Goal: Transaction & Acquisition: Download file/media

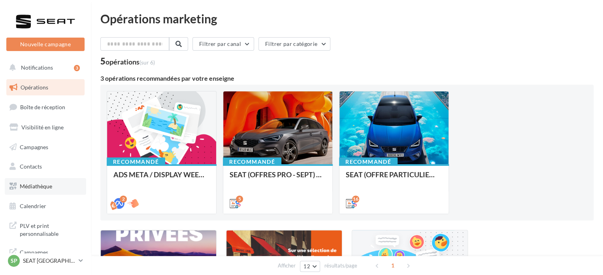
click at [54, 181] on link "Médiathèque" at bounding box center [45, 186] width 81 height 17
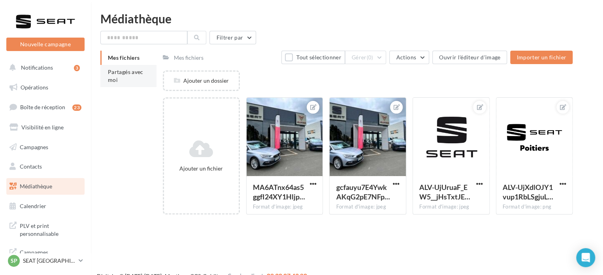
click at [132, 78] on li "Partagés avec moi" at bounding box center [128, 76] width 56 height 22
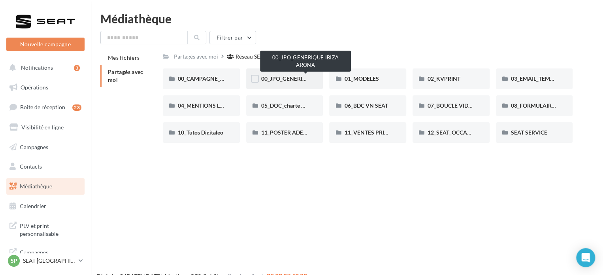
click at [287, 77] on span "00_JPO_GENERIQUE IBIZA ARONA" at bounding box center [305, 78] width 89 height 7
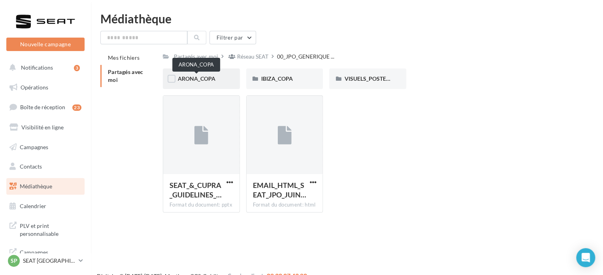
click at [195, 77] on span "ARONA_COPA" at bounding box center [197, 78] width 38 height 7
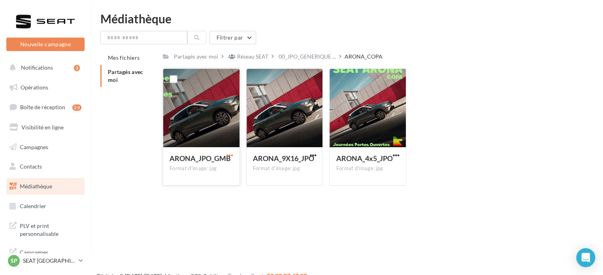
click at [232, 152] on span "button" at bounding box center [229, 155] width 7 height 7
click at [228, 171] on button "Télécharger" at bounding box center [195, 170] width 79 height 21
click at [318, 155] on div "ARONA_9X16_JPO Format d'image: jpg" at bounding box center [285, 165] width 76 height 37
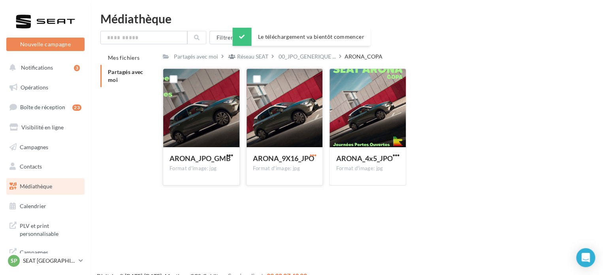
click at [313, 155] on span "button" at bounding box center [312, 155] width 7 height 7
click at [309, 169] on button "Télécharger" at bounding box center [278, 170] width 79 height 21
click at [398, 152] on span "button" at bounding box center [396, 155] width 7 height 7
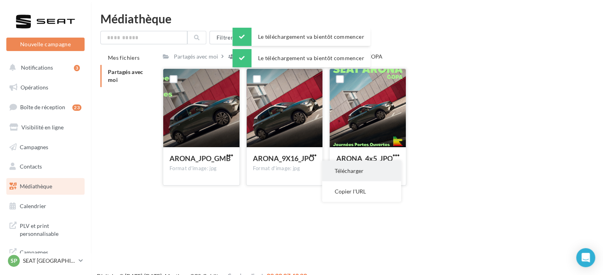
click at [386, 166] on button "Télécharger" at bounding box center [361, 170] width 79 height 21
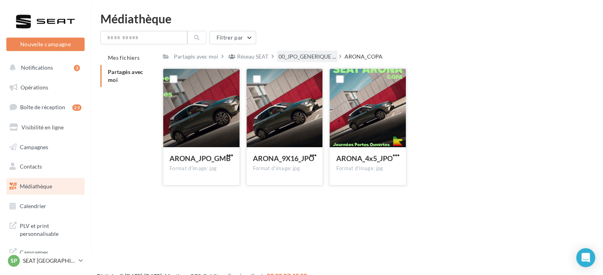
click at [303, 53] on span "00_JPO_GENERIQUE ..." at bounding box center [307, 57] width 57 height 8
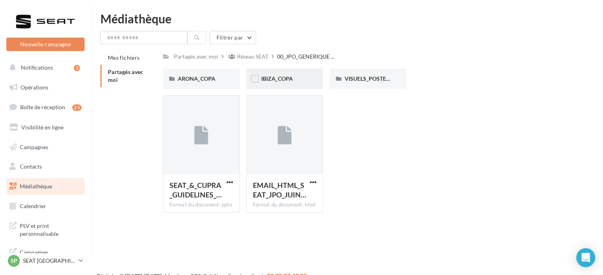
click at [290, 80] on span "IBIZA_COPA" at bounding box center [277, 78] width 32 height 7
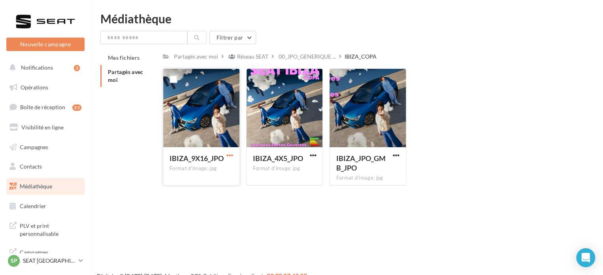
click at [231, 156] on span "button" at bounding box center [229, 155] width 7 height 7
click at [225, 169] on button "Télécharger" at bounding box center [195, 170] width 79 height 21
drag, startPoint x: 314, startPoint y: 154, endPoint x: 307, endPoint y: 159, distance: 8.2
click at [314, 154] on span "button" at bounding box center [312, 155] width 7 height 7
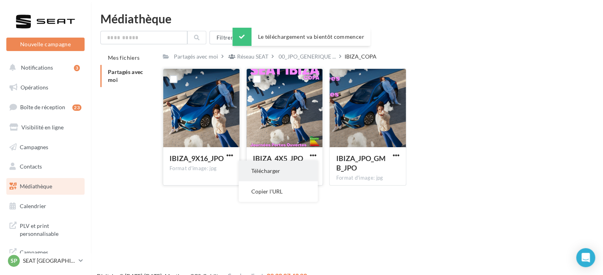
click at [300, 166] on button "Télécharger" at bounding box center [278, 170] width 79 height 21
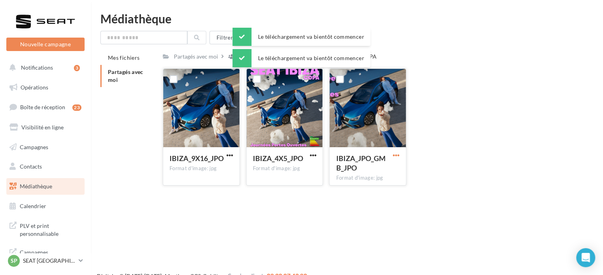
click at [395, 154] on span "button" at bounding box center [396, 155] width 7 height 7
click at [375, 170] on button "Télécharger" at bounding box center [361, 170] width 79 height 21
click at [313, 50] on div "Filtrer par Mes fichiers Partagés avec moi Partagés avec moi Réseau SEAT 00_JPO…" at bounding box center [346, 111] width 493 height 161
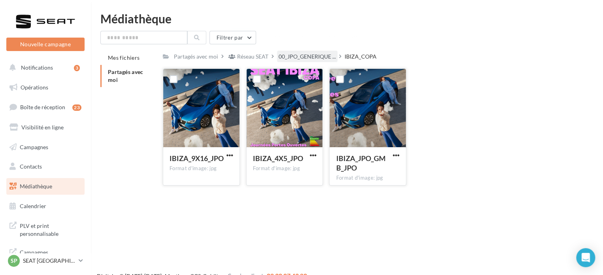
click at [312, 55] on span "00_JPO_GENERIQUE ..." at bounding box center [307, 57] width 57 height 8
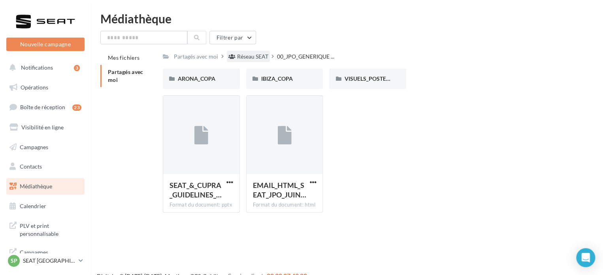
click at [259, 61] on div "Réseau SEAT" at bounding box center [248, 56] width 43 height 11
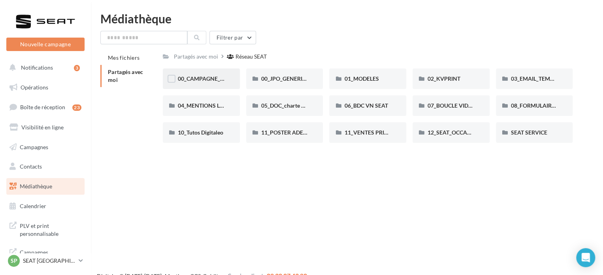
click at [174, 83] on div at bounding box center [172, 79] width 8 height 8
click at [205, 78] on span "00_CAMPAGNE_SEPTEMBRE" at bounding box center [215, 78] width 74 height 7
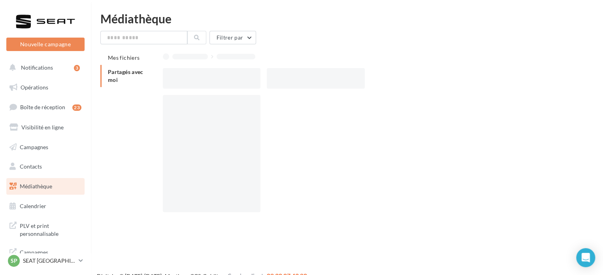
click at [205, 78] on div at bounding box center [212, 78] width 98 height 21
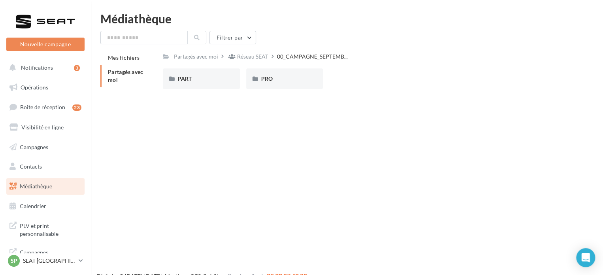
click at [205, 78] on div "PART" at bounding box center [201, 79] width 47 height 8
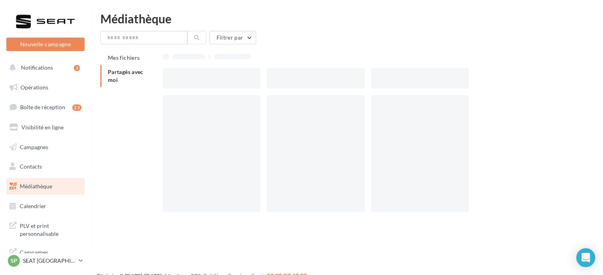
click at [205, 78] on div at bounding box center [212, 78] width 98 height 21
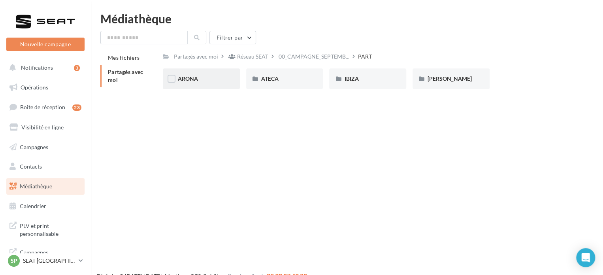
click at [217, 82] on div "ARONA" at bounding box center [201, 79] width 47 height 8
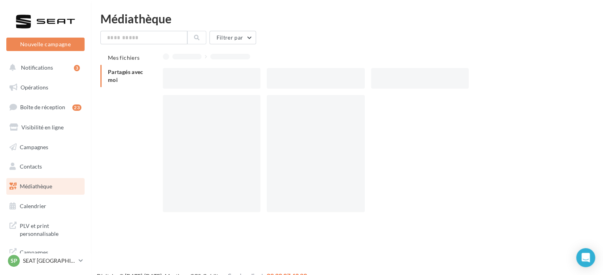
click at [217, 82] on div at bounding box center [212, 78] width 98 height 21
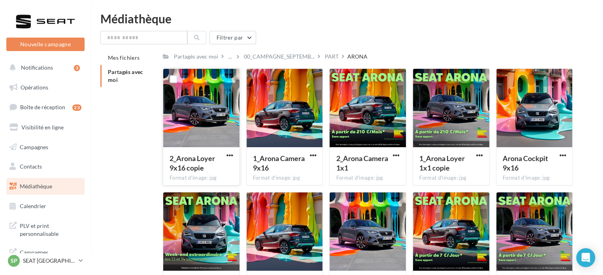
click at [222, 154] on div "2_Arona Loyer 9x16 copie" at bounding box center [196, 162] width 54 height 19
click at [229, 158] on span "button" at bounding box center [229, 155] width 7 height 7
click at [223, 167] on button "Télécharger" at bounding box center [195, 170] width 79 height 21
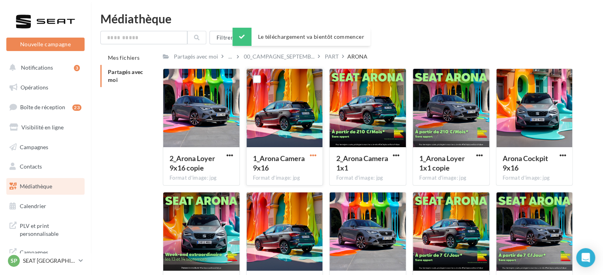
click at [310, 158] on span "button" at bounding box center [312, 155] width 7 height 7
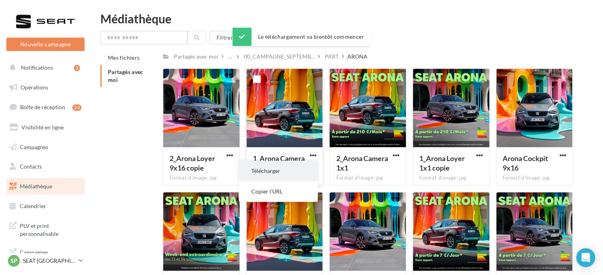
click at [305, 166] on button "Télécharger" at bounding box center [278, 170] width 79 height 21
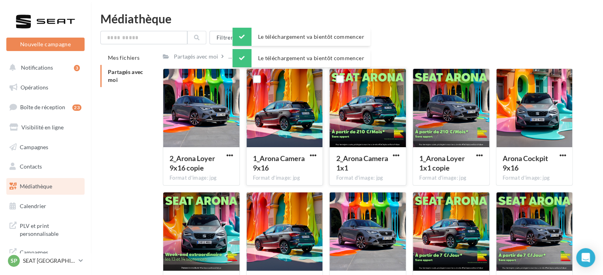
drag, startPoint x: 392, startPoint y: 154, endPoint x: 389, endPoint y: 156, distance: 4.1
click at [393, 154] on span "button" at bounding box center [396, 155] width 7 height 7
drag, startPoint x: 386, startPoint y: 159, endPoint x: 457, endPoint y: 162, distance: 71.2
click at [385, 162] on button "Télécharger" at bounding box center [361, 170] width 79 height 21
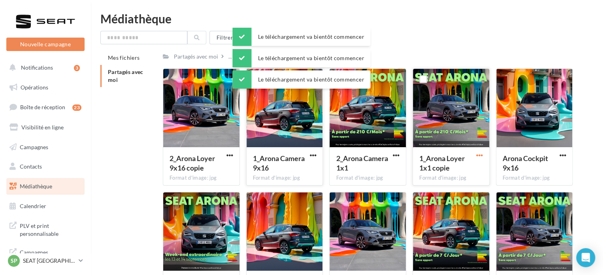
click at [477, 156] on span "button" at bounding box center [479, 155] width 7 height 7
click at [467, 166] on button "Télécharger" at bounding box center [444, 170] width 79 height 21
click at [566, 154] on button "button" at bounding box center [562, 156] width 10 height 8
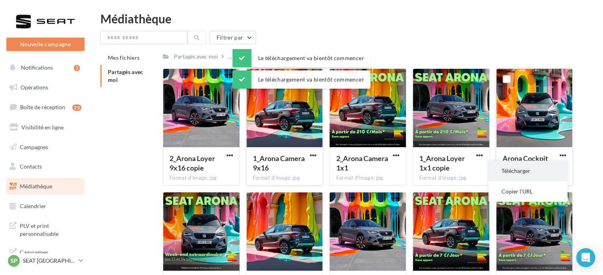
click at [540, 172] on button "Télécharger" at bounding box center [527, 170] width 79 height 21
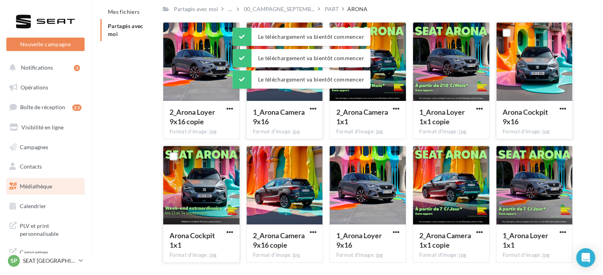
scroll to position [74, 0]
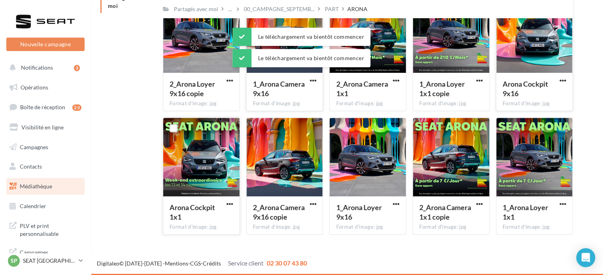
click at [233, 205] on button "button" at bounding box center [230, 204] width 10 height 8
click at [218, 215] on button "Télécharger" at bounding box center [195, 219] width 79 height 21
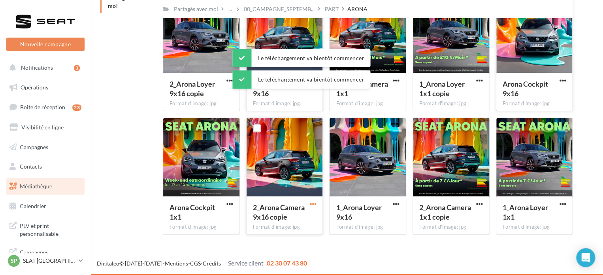
click at [307, 205] on div "2_Arona Camera 9x16 copie" at bounding box center [285, 212] width 64 height 21
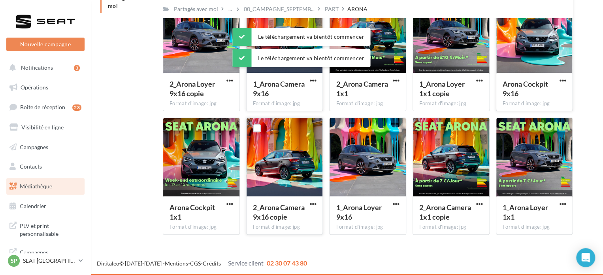
drag, startPoint x: 317, startPoint y: 201, endPoint x: 307, endPoint y: 207, distance: 11.2
click at [317, 201] on button "button" at bounding box center [313, 204] width 10 height 8
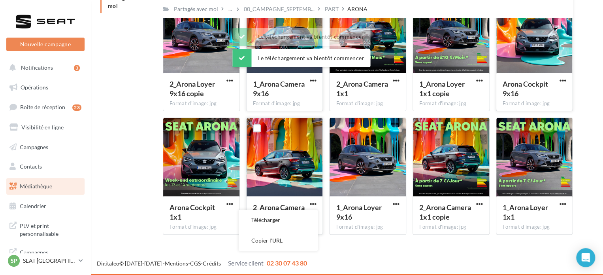
click at [301, 214] on button "Télécharger" at bounding box center [278, 219] width 79 height 21
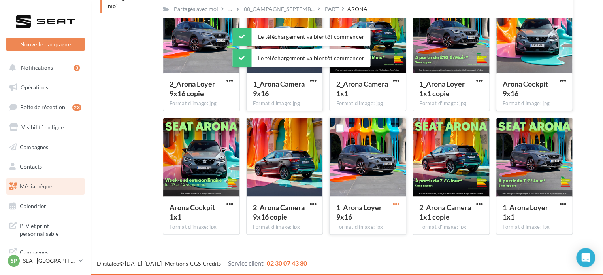
click at [400, 202] on button "button" at bounding box center [396, 204] width 10 height 8
drag, startPoint x: 384, startPoint y: 218, endPoint x: 416, endPoint y: 218, distance: 32.4
click at [384, 218] on button "Télécharger" at bounding box center [361, 219] width 79 height 21
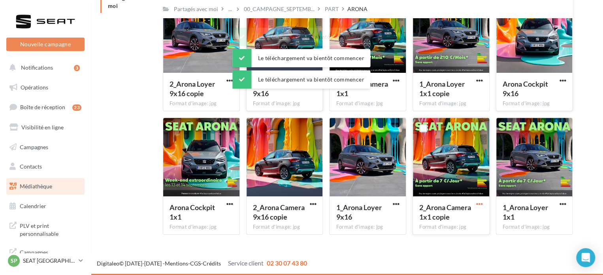
drag, startPoint x: 480, startPoint y: 204, endPoint x: 477, endPoint y: 208, distance: 5.3
click at [480, 204] on span "button" at bounding box center [479, 203] width 7 height 7
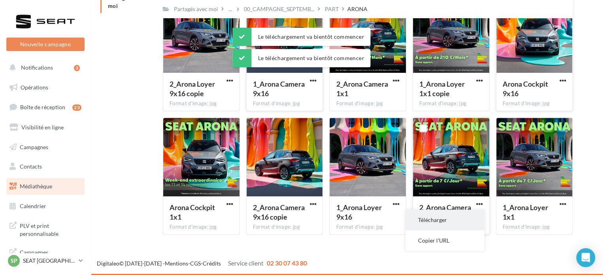
click at [468, 216] on button "Télécharger" at bounding box center [444, 219] width 79 height 21
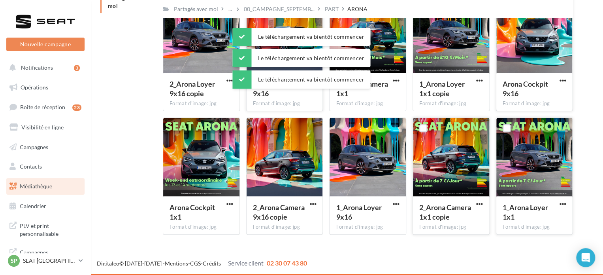
drag, startPoint x: 566, startPoint y: 206, endPoint x: 559, endPoint y: 209, distance: 6.8
click at [566, 206] on span "button" at bounding box center [562, 203] width 7 height 7
click at [548, 215] on button "Télécharger" at bounding box center [527, 219] width 79 height 21
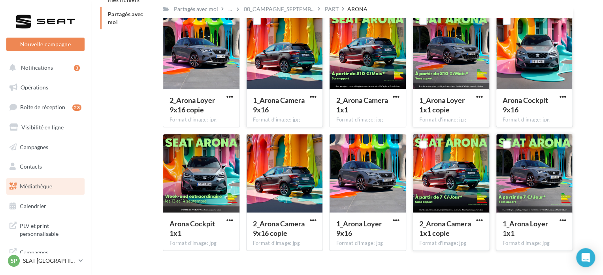
scroll to position [0, 0]
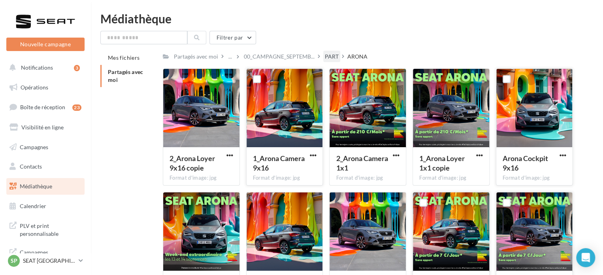
click at [327, 61] on div "PART" at bounding box center [331, 56] width 17 height 11
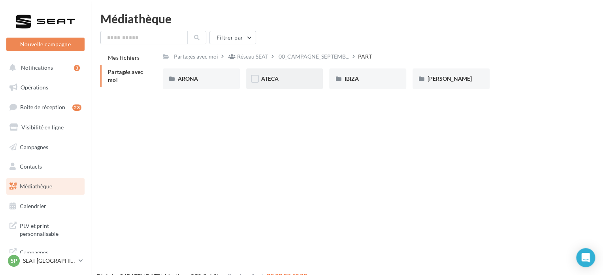
click at [278, 88] on div "ATECA" at bounding box center [284, 78] width 77 height 21
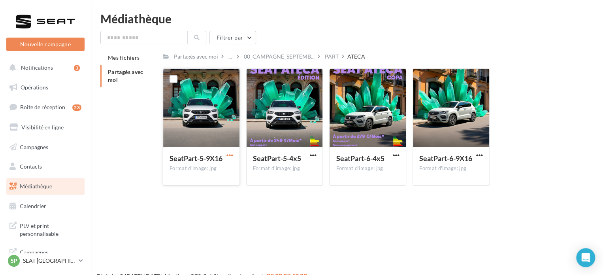
click at [230, 155] on span "button" at bounding box center [229, 155] width 7 height 7
click at [224, 174] on button "Télécharger" at bounding box center [195, 170] width 79 height 21
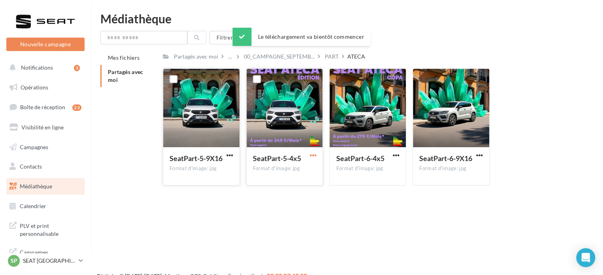
click at [314, 152] on span "button" at bounding box center [312, 155] width 7 height 7
click at [305, 168] on button "Télécharger" at bounding box center [278, 170] width 79 height 21
click at [399, 153] on span "button" at bounding box center [396, 155] width 7 height 7
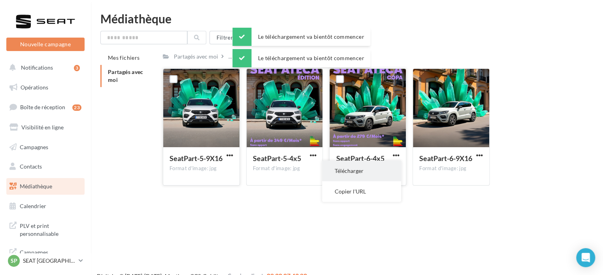
click at [388, 167] on button "Télécharger" at bounding box center [361, 170] width 79 height 21
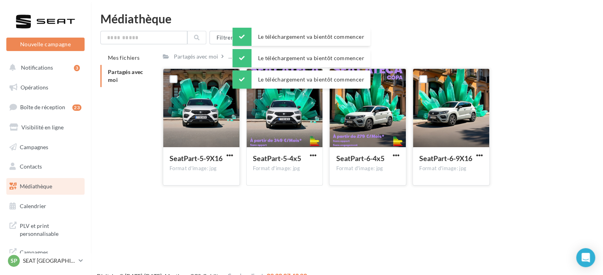
drag, startPoint x: 480, startPoint y: 153, endPoint x: 475, endPoint y: 158, distance: 7.3
click at [481, 153] on span "button" at bounding box center [479, 155] width 7 height 7
click at [460, 166] on button "Télécharger" at bounding box center [444, 170] width 79 height 21
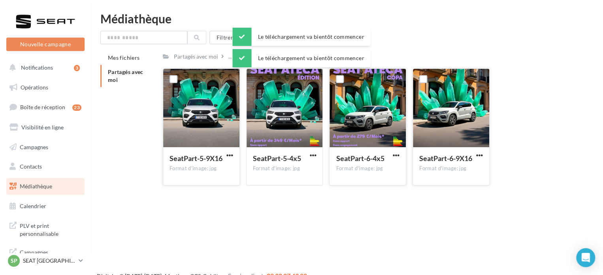
click at [269, 233] on div "Nouvelle campagne Nouvelle campagne Notifications 3 Opérations Boîte de récepti…" at bounding box center [301, 150] width 603 height 275
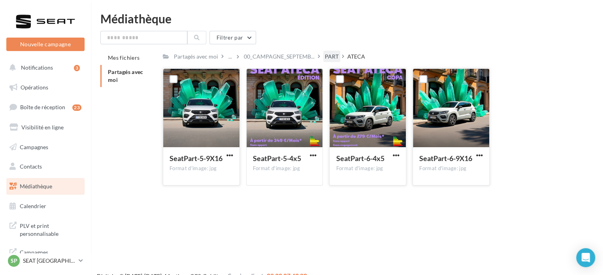
click at [328, 56] on div "PART" at bounding box center [332, 57] width 14 height 8
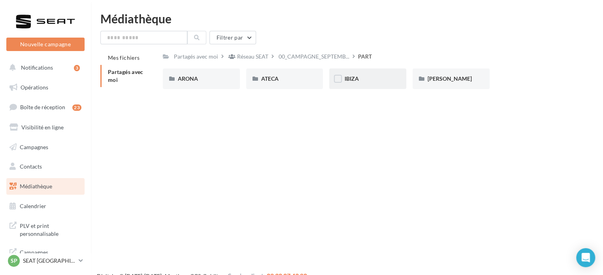
click at [372, 83] on div "IBIZA" at bounding box center [367, 78] width 77 height 21
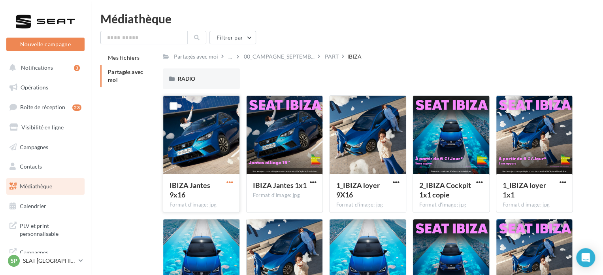
click at [229, 184] on span "button" at bounding box center [229, 182] width 7 height 7
click at [224, 194] on button "Télécharger" at bounding box center [195, 197] width 79 height 21
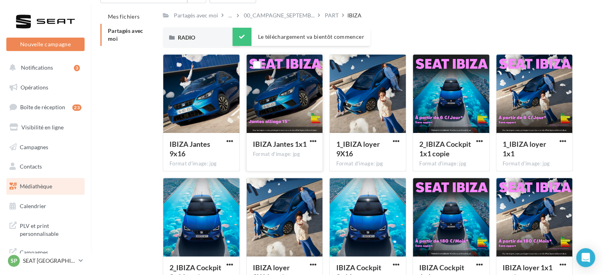
scroll to position [79, 0]
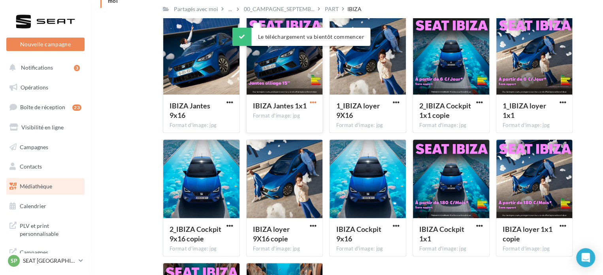
click at [310, 101] on span "button" at bounding box center [312, 102] width 7 height 7
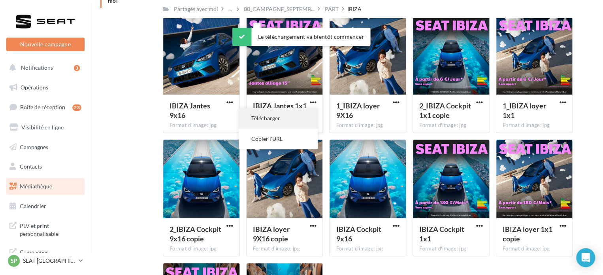
click at [302, 119] on button "Télécharger" at bounding box center [278, 118] width 79 height 21
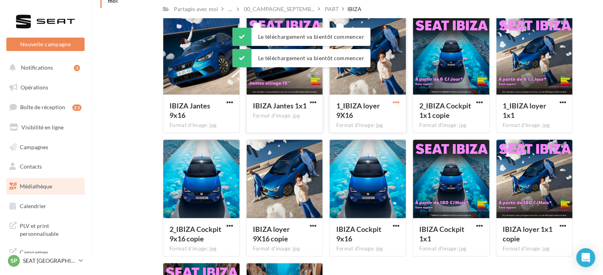
click at [395, 102] on span "button" at bounding box center [396, 102] width 7 height 7
click at [381, 113] on button "Télécharger" at bounding box center [361, 118] width 79 height 21
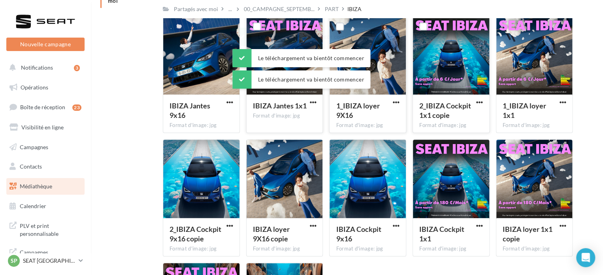
drag, startPoint x: 472, startPoint y: 103, endPoint x: 461, endPoint y: 114, distance: 15.4
click at [472, 103] on div "2_IBIZA Cockpit 1x1 copie" at bounding box center [446, 110] width 54 height 19
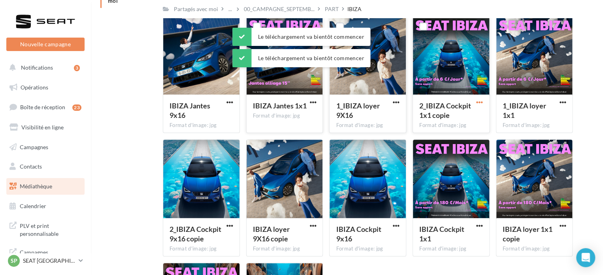
click at [479, 102] on span "button" at bounding box center [479, 102] width 7 height 7
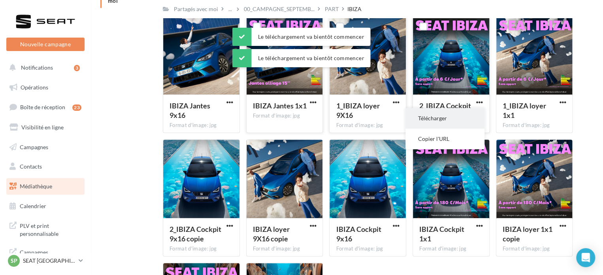
click at [461, 119] on button "Télécharger" at bounding box center [444, 118] width 79 height 21
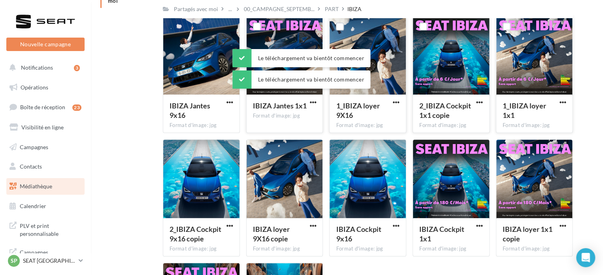
drag, startPoint x: 564, startPoint y: 101, endPoint x: 557, endPoint y: 105, distance: 7.3
click at [564, 101] on span "button" at bounding box center [562, 102] width 7 height 7
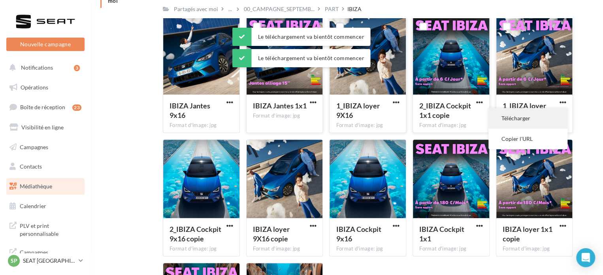
click at [536, 120] on button "Télécharger" at bounding box center [527, 118] width 79 height 21
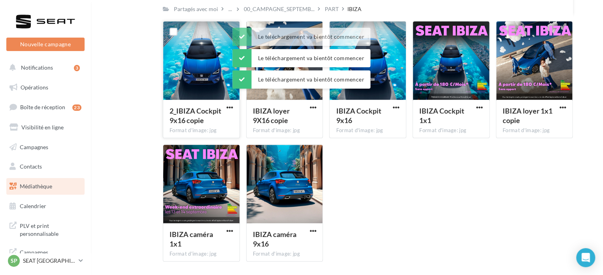
scroll to position [198, 0]
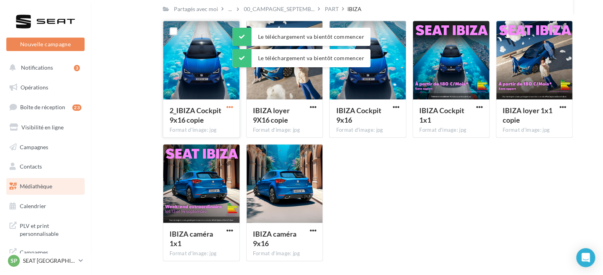
click at [233, 109] on span "button" at bounding box center [229, 107] width 7 height 7
click at [223, 119] on button "Télécharger" at bounding box center [195, 123] width 79 height 21
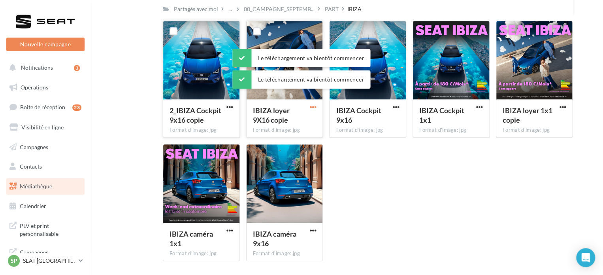
click at [315, 105] on span "button" at bounding box center [312, 107] width 7 height 7
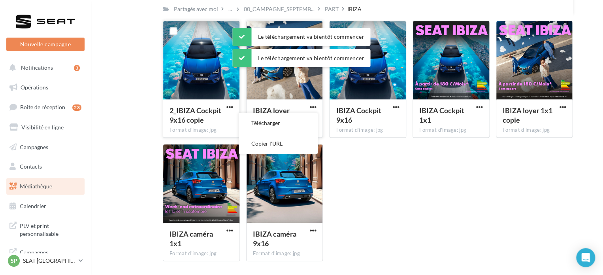
click at [303, 115] on button "Télécharger" at bounding box center [278, 123] width 79 height 21
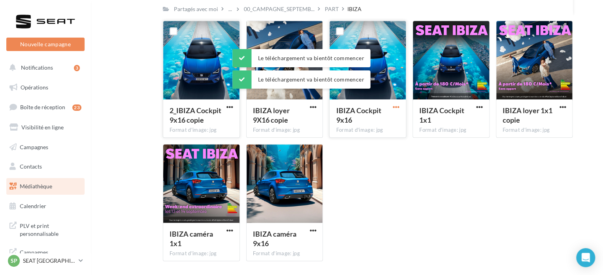
click at [395, 105] on span "button" at bounding box center [396, 107] width 7 height 7
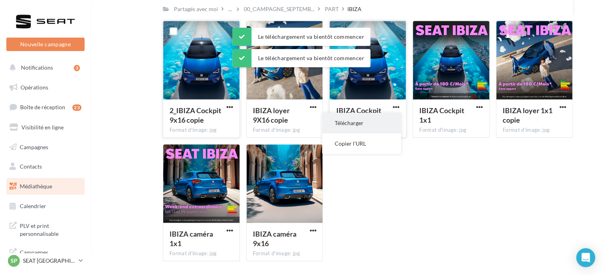
click at [376, 120] on button "Télécharger" at bounding box center [361, 123] width 79 height 21
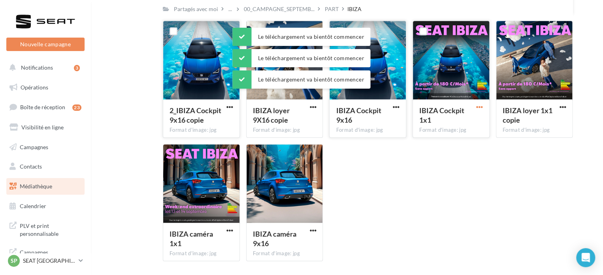
click at [476, 104] on span "button" at bounding box center [479, 107] width 7 height 7
click at [456, 115] on button "Télécharger" at bounding box center [444, 123] width 79 height 21
click at [560, 105] on span "button" at bounding box center [562, 107] width 7 height 7
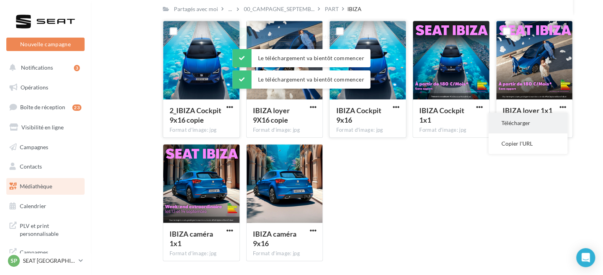
click at [531, 119] on button "Télécharger" at bounding box center [527, 123] width 79 height 21
click at [234, 230] on button "button" at bounding box center [230, 231] width 10 height 8
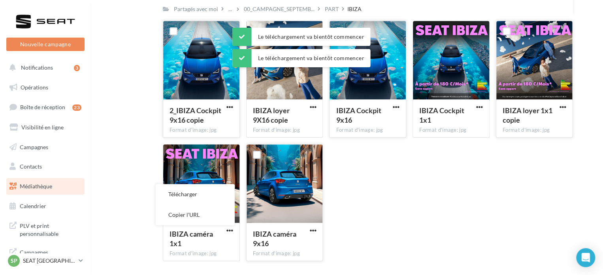
drag, startPoint x: 211, startPoint y: 195, endPoint x: 247, endPoint y: 212, distance: 40.3
click at [211, 195] on button "Télécharger" at bounding box center [195, 194] width 79 height 21
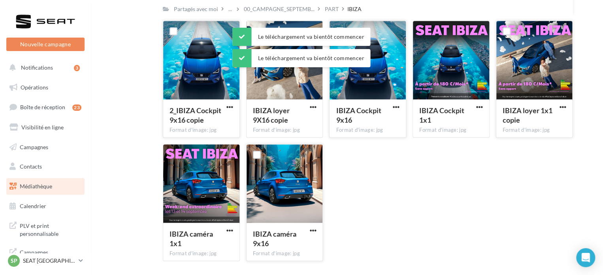
click at [312, 229] on span "button" at bounding box center [312, 230] width 7 height 7
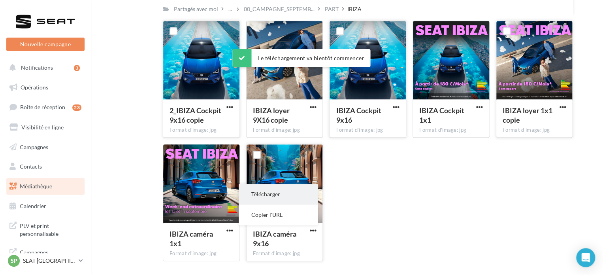
click at [302, 192] on button "Télécharger" at bounding box center [278, 194] width 79 height 21
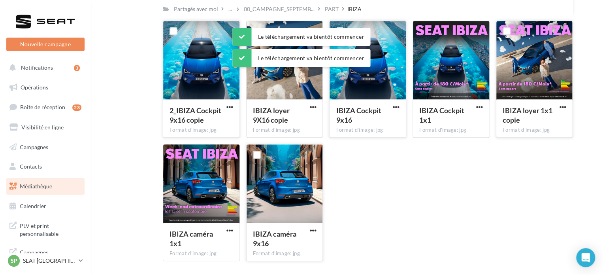
click at [390, 192] on div "IBIZA Jantes 9x16 Format d'image: jpg IBIZA Jantes 9x16 IBIZA Jantes 1x1 Format…" at bounding box center [371, 82] width 416 height 370
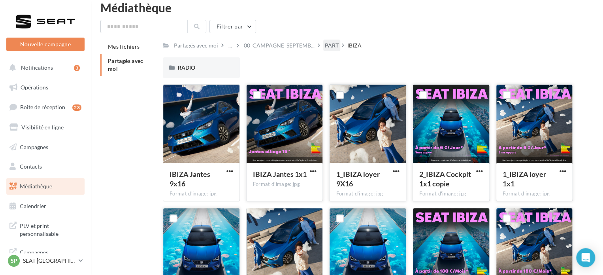
scroll to position [0, 0]
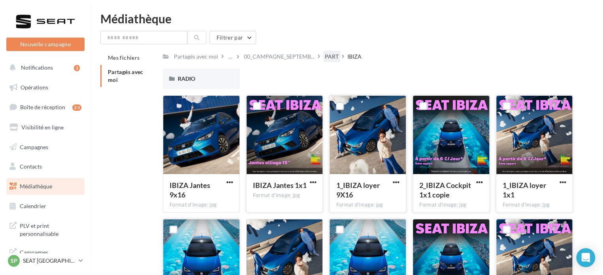
click at [337, 58] on div "PART" at bounding box center [331, 56] width 17 height 11
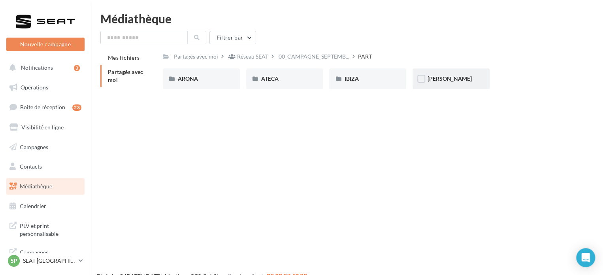
click at [466, 75] on div "LEON" at bounding box center [450, 79] width 47 height 8
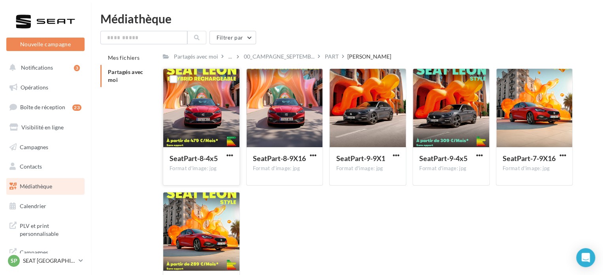
click at [234, 152] on div at bounding box center [230, 156] width 10 height 8
click at [228, 161] on div "SeatPart-8-4x5" at bounding box center [201, 158] width 64 height 11
click at [232, 156] on span "button" at bounding box center [229, 155] width 7 height 7
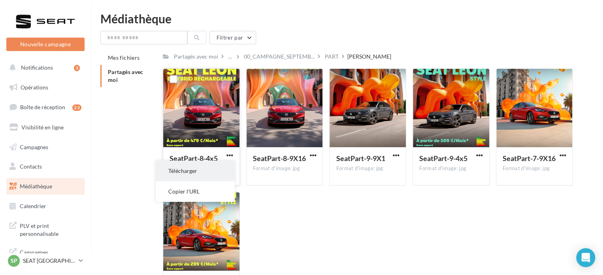
click at [226, 167] on button "Télécharger" at bounding box center [195, 170] width 79 height 21
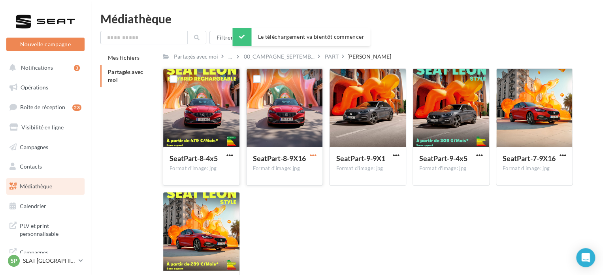
click at [313, 156] on span "button" at bounding box center [312, 155] width 7 height 7
drag, startPoint x: 304, startPoint y: 163, endPoint x: 314, endPoint y: 163, distance: 10.3
click at [304, 163] on button "Télécharger" at bounding box center [278, 170] width 79 height 21
click at [395, 154] on span "button" at bounding box center [396, 155] width 7 height 7
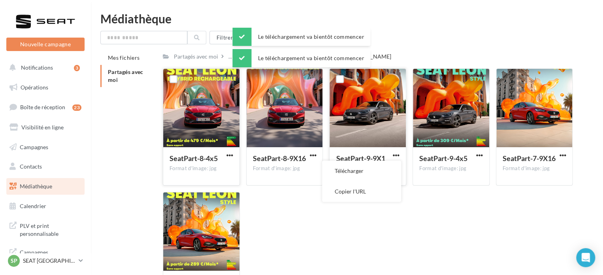
click at [388, 160] on div "SeatPart-9-9X1" at bounding box center [363, 158] width 54 height 11
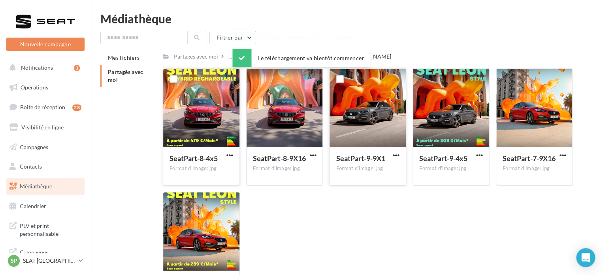
click at [389, 157] on div "SeatPart-9-9X1" at bounding box center [363, 158] width 54 height 11
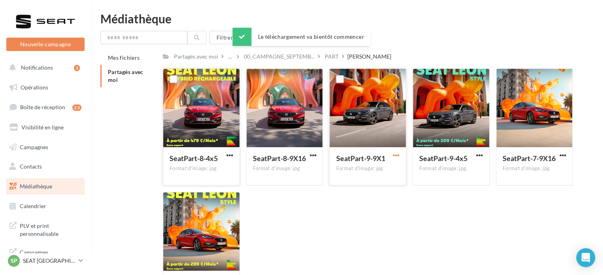
click at [397, 153] on span "button" at bounding box center [396, 155] width 7 height 7
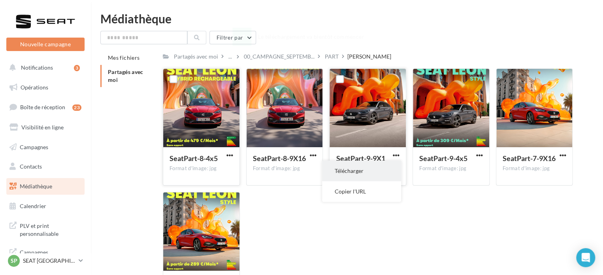
click at [382, 170] on button "Télécharger" at bounding box center [361, 170] width 79 height 21
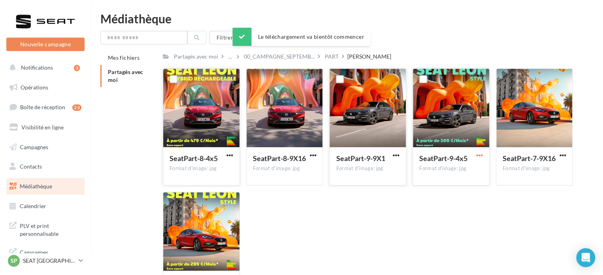
click at [478, 154] on span "button" at bounding box center [479, 155] width 7 height 7
click at [474, 169] on button "Télécharger" at bounding box center [444, 170] width 79 height 21
click at [567, 153] on button "button" at bounding box center [562, 156] width 10 height 8
drag, startPoint x: 540, startPoint y: 166, endPoint x: 459, endPoint y: 173, distance: 81.3
click at [540, 166] on button "Télécharger" at bounding box center [527, 170] width 79 height 21
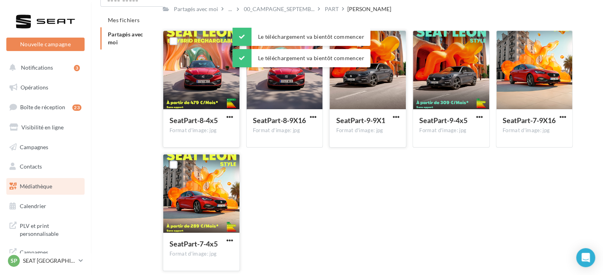
scroll to position [74, 0]
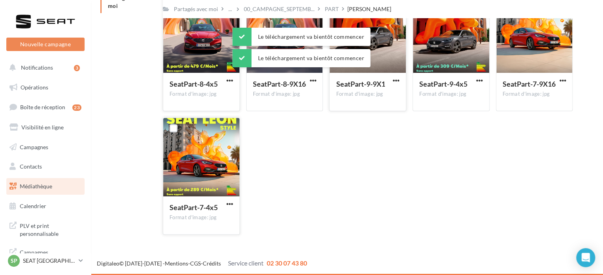
click at [229, 207] on button "button" at bounding box center [230, 204] width 10 height 8
click at [220, 216] on button "Télécharger" at bounding box center [195, 219] width 79 height 21
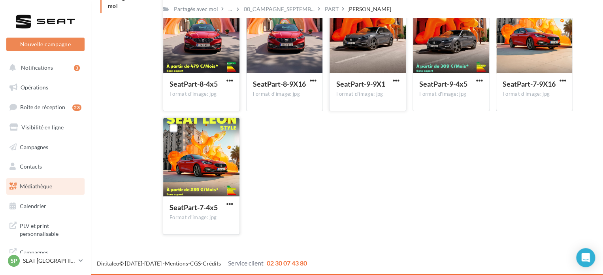
drag, startPoint x: 375, startPoint y: 169, endPoint x: 368, endPoint y: 166, distance: 7.6
click at [375, 169] on div "SeatPart-8-4x5 Format d'image: jpg SeatPart-8-4x5 SeatPart-8-9X16 Format d'imag…" at bounding box center [371, 117] width 416 height 247
click at [70, 260] on p "SEAT [GEOGRAPHIC_DATA]" at bounding box center [49, 260] width 53 height 8
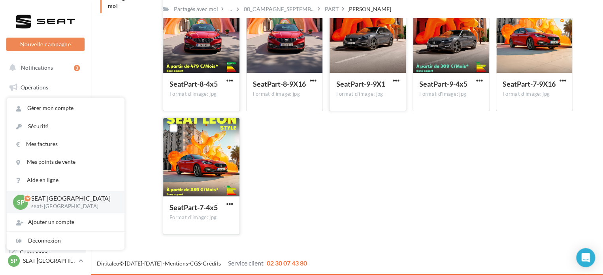
click at [68, 246] on div "Déconnexion" at bounding box center [66, 241] width 118 height 18
